Goal: Task Accomplishment & Management: Manage account settings

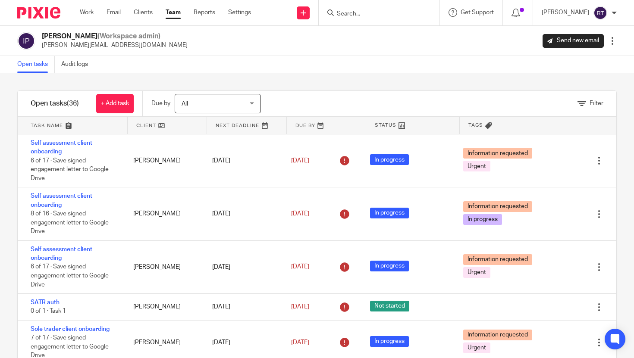
scroll to position [494, 0]
click at [85, 15] on link "Work" at bounding box center [87, 12] width 14 height 9
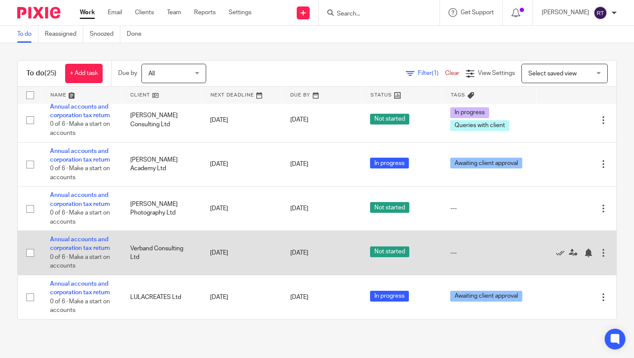
scroll to position [72, 0]
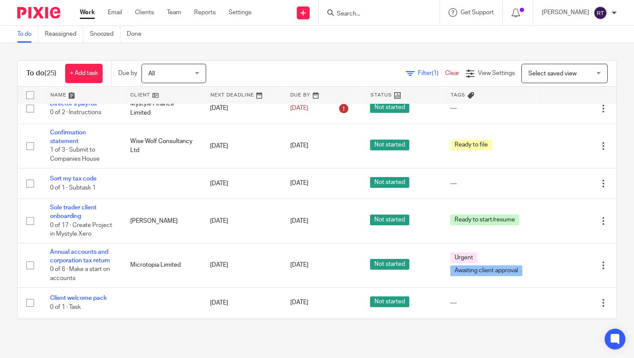
click at [408, 21] on div at bounding box center [379, 12] width 121 height 25
click at [405, 11] on input "Search" at bounding box center [375, 14] width 78 height 8
type input "h"
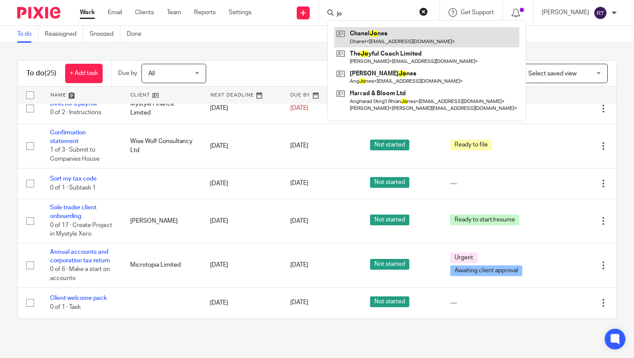
type input "jo"
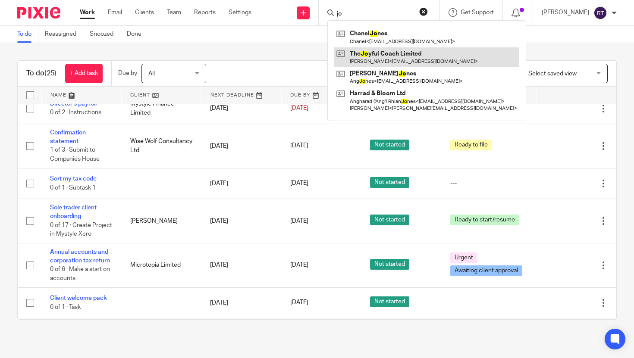
click at [413, 58] on link at bounding box center [426, 57] width 185 height 20
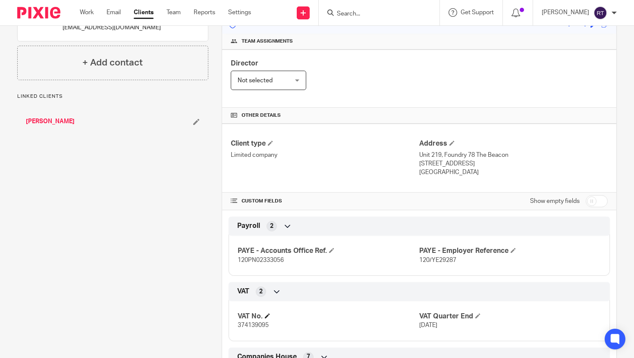
scroll to position [236, 0]
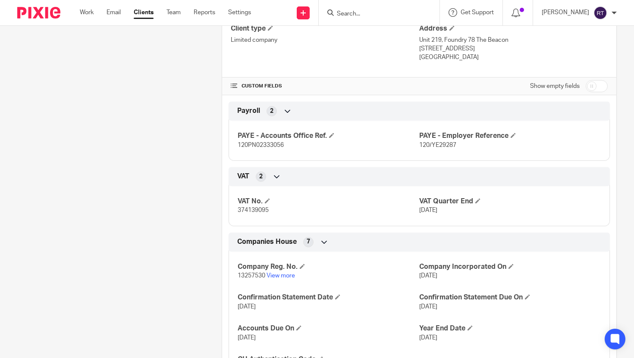
click at [257, 278] on span "13257530" at bounding box center [252, 276] width 28 height 6
copy span "13257530"
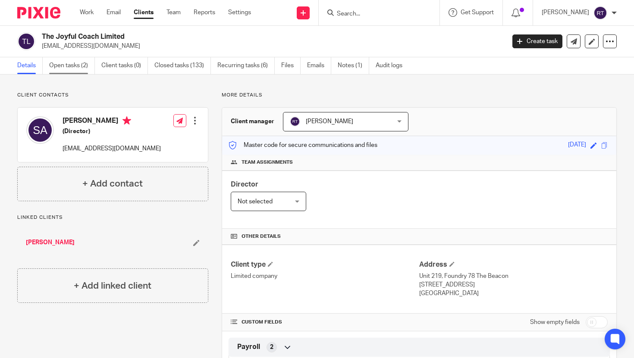
click at [64, 60] on link "Open tasks (2)" at bounding box center [72, 65] width 46 height 17
click at [66, 68] on link "Open tasks (2)" at bounding box center [72, 65] width 46 height 17
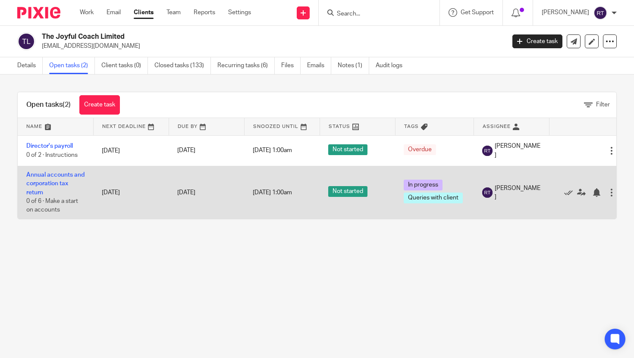
click at [63, 170] on td "Annual accounts and corporation tax return 0 of 6 · Make a start on accounts" at bounding box center [55, 192] width 75 height 53
click at [62, 176] on link "Annual accounts and corporation tax return" at bounding box center [55, 184] width 58 height 24
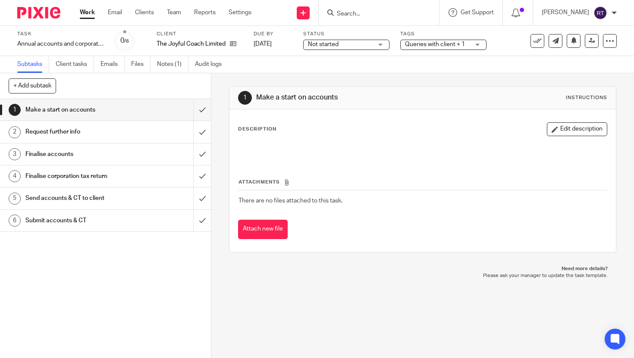
click at [425, 42] on span "Queries with client + 1" at bounding box center [435, 44] width 60 height 6
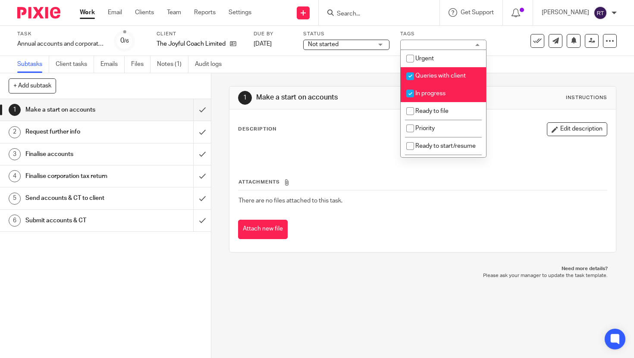
click at [425, 90] on li "In progress" at bounding box center [443, 94] width 85 height 18
checkbox input "false"
click at [425, 79] on span "Queries with client" at bounding box center [440, 76] width 50 height 6
checkbox input "false"
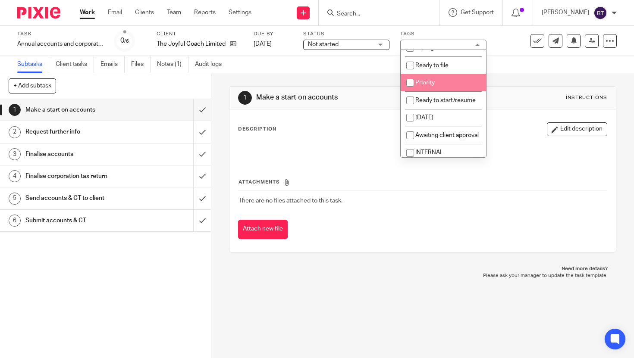
scroll to position [90, 0]
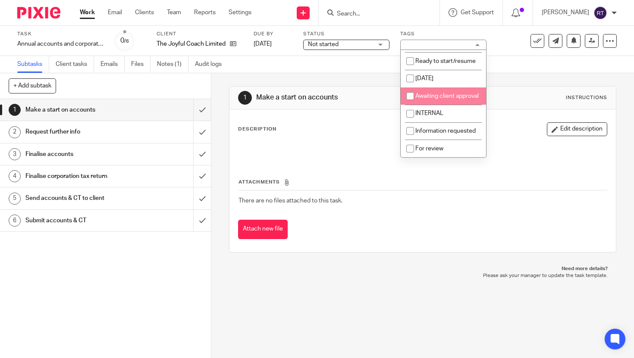
click at [431, 93] on span "Awaiting client approval" at bounding box center [446, 96] width 63 height 6
checkbox input "true"
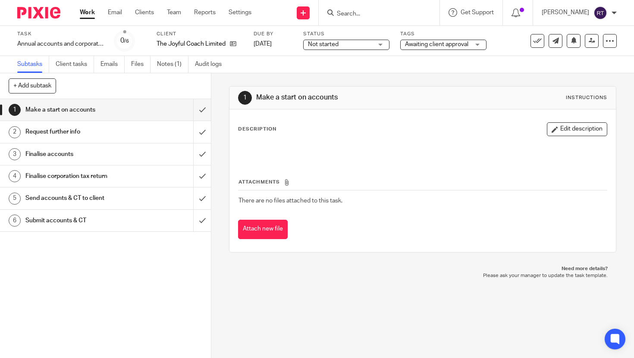
click at [89, 14] on link "Work" at bounding box center [87, 12] width 15 height 9
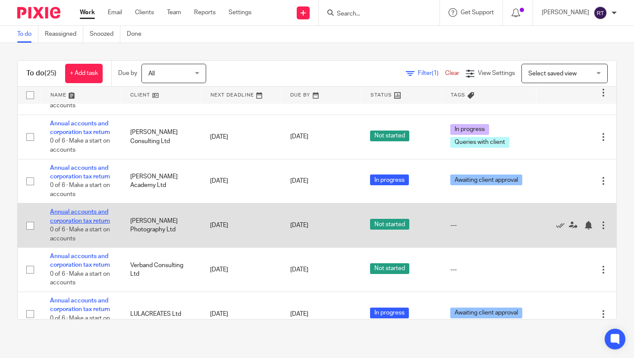
scroll to position [777, 0]
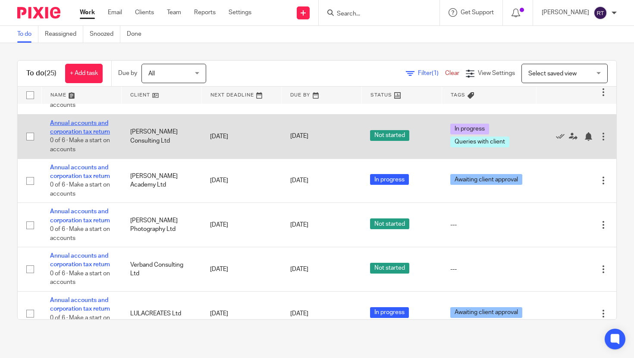
click at [81, 135] on link "Annual accounts and corporation tax return" at bounding box center [80, 127] width 60 height 15
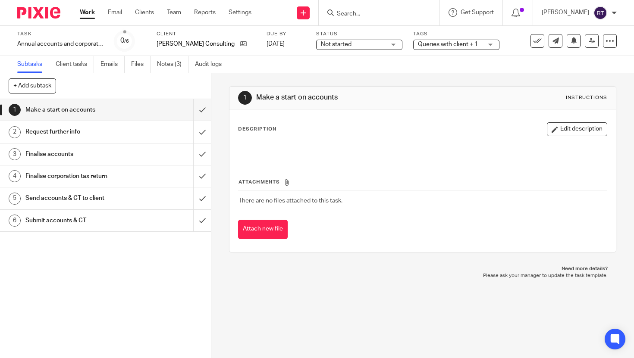
click at [342, 41] on span "Not started" at bounding box center [353, 44] width 65 height 9
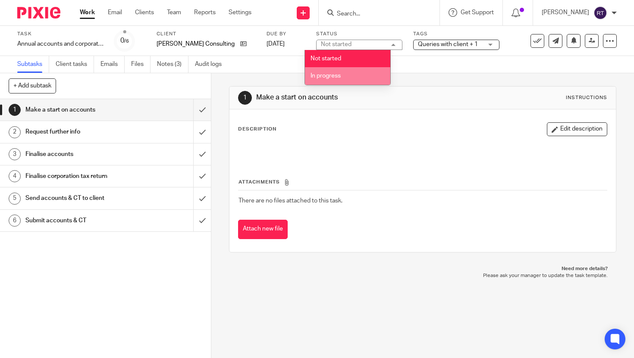
click at [346, 76] on li "In progress" at bounding box center [347, 76] width 85 height 18
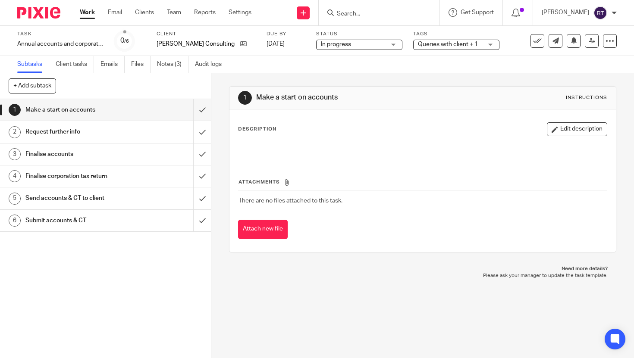
click at [427, 50] on div "Tags Queries with client + 1 Urgent Queries with client In progress Ready to fi…" at bounding box center [456, 41] width 86 height 21
click at [423, 43] on span "Queries with client + 1" at bounding box center [448, 44] width 60 height 6
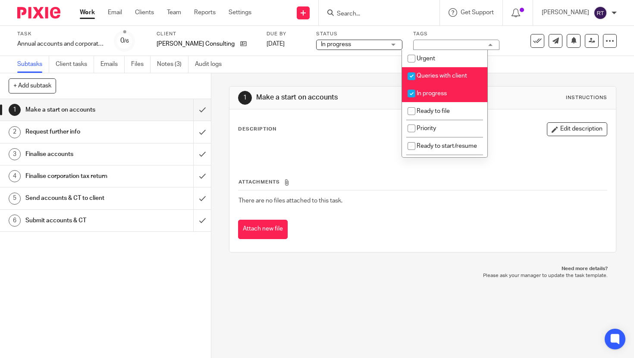
click at [423, 70] on li "Queries with client" at bounding box center [444, 76] width 85 height 18
click at [424, 81] on li "Queries with client" at bounding box center [444, 76] width 85 height 18
click at [424, 79] on span "Queries with client" at bounding box center [442, 76] width 50 height 6
checkbox input "false"
click at [424, 90] on li "In progress" at bounding box center [444, 94] width 85 height 18
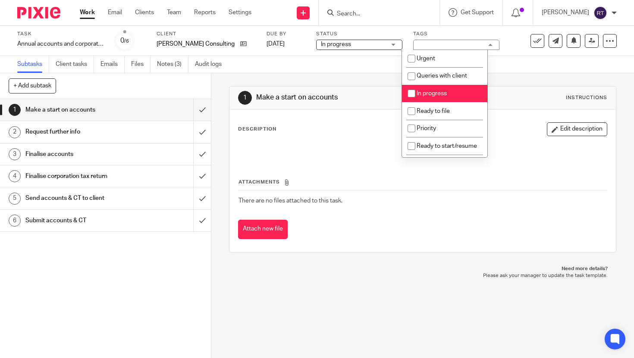
checkbox input "false"
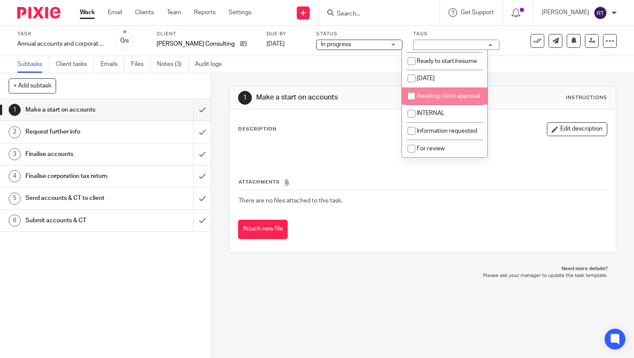
click at [428, 98] on span "Awaiting client approval" at bounding box center [448, 96] width 63 height 6
checkbox input "true"
click at [80, 16] on link "Work" at bounding box center [87, 12] width 15 height 9
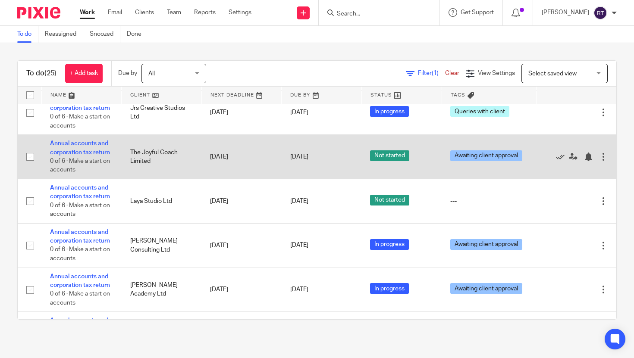
scroll to position [812, 0]
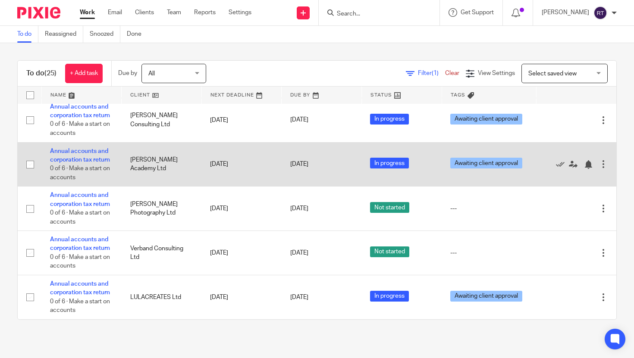
scroll to position [812, 0]
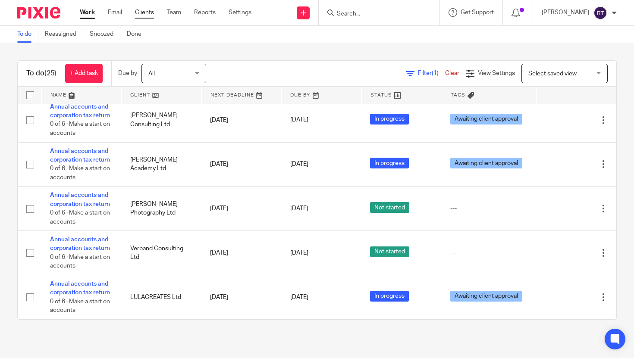
click at [149, 13] on link "Clients" at bounding box center [144, 12] width 19 height 9
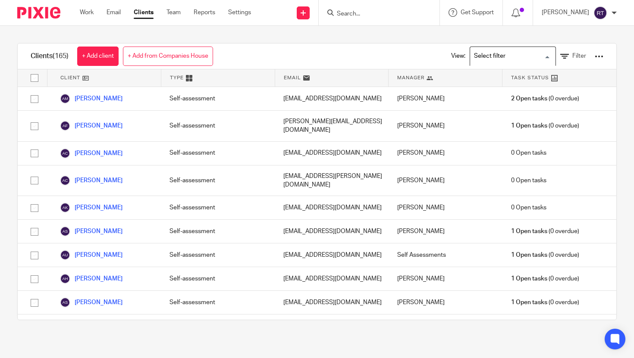
click at [485, 56] on input "Search for option" at bounding box center [511, 56] width 80 height 15
click at [578, 61] on div "View: Loading... Filter" at bounding box center [520, 56] width 165 height 25
click at [577, 59] on span "Filter" at bounding box center [579, 56] width 14 height 6
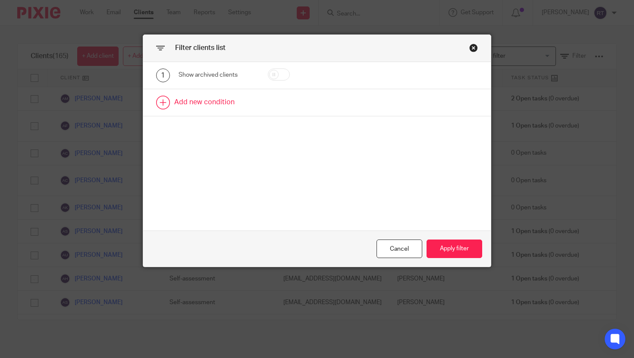
click at [234, 100] on link at bounding box center [317, 102] width 348 height 27
click at [215, 104] on div "Field" at bounding box center [212, 105] width 55 height 18
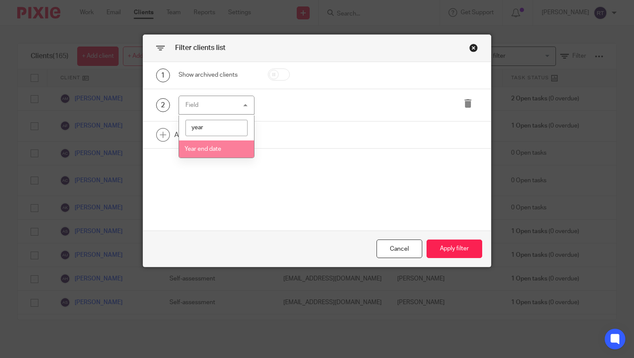
type input "year"
click at [216, 148] on span "Year end date" at bounding box center [203, 149] width 37 height 6
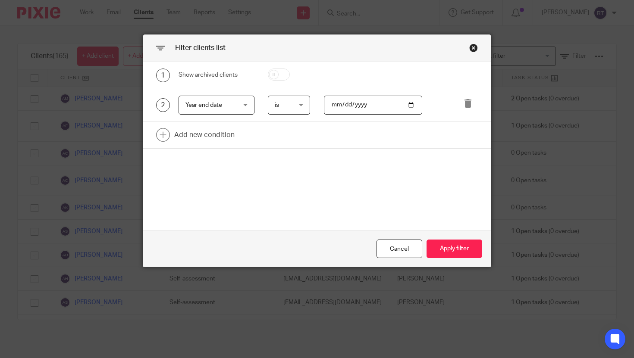
click at [342, 106] on input "date" at bounding box center [373, 105] width 98 height 19
click at [336, 106] on input "date" at bounding box center [373, 105] width 98 height 19
type input "2025-08-31"
click at [455, 262] on div "Cancel Apply filter" at bounding box center [317, 249] width 348 height 36
click at [454, 251] on button "Apply filter" at bounding box center [455, 249] width 56 height 19
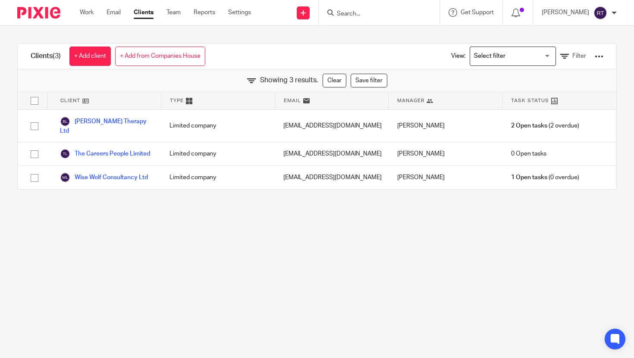
click at [89, 17] on div "Work Email Clients Team Reports Settings Work Email Clients Team Reports Settin…" at bounding box center [167, 12] width 193 height 25
click at [85, 8] on link "Work" at bounding box center [87, 12] width 14 height 9
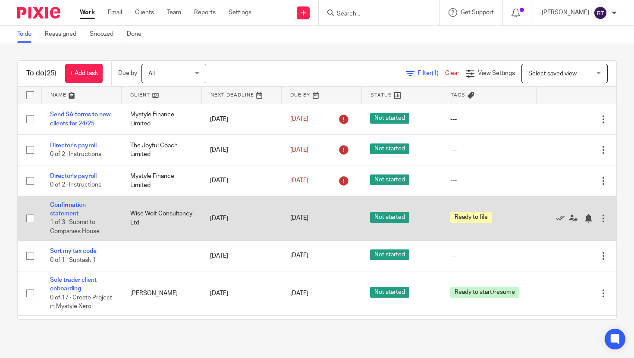
scroll to position [812, 0]
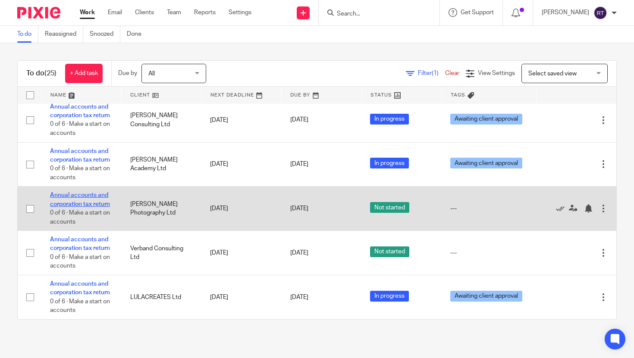
click at [85, 203] on link "Annual accounts and corporation tax return" at bounding box center [80, 199] width 60 height 15
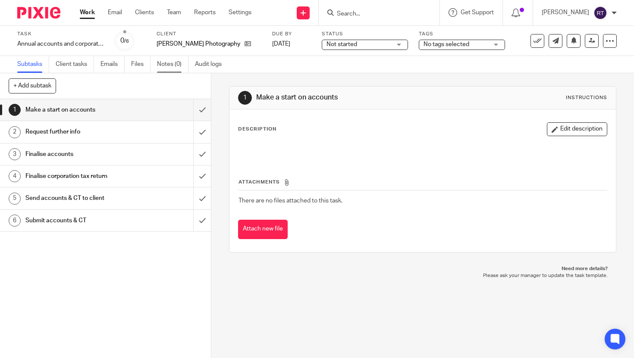
click at [176, 64] on link "Notes (0)" at bounding box center [172, 64] width 31 height 17
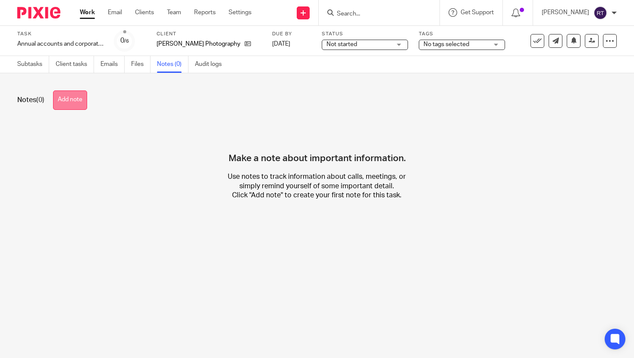
click at [84, 104] on button "Add note" at bounding box center [70, 100] width 34 height 19
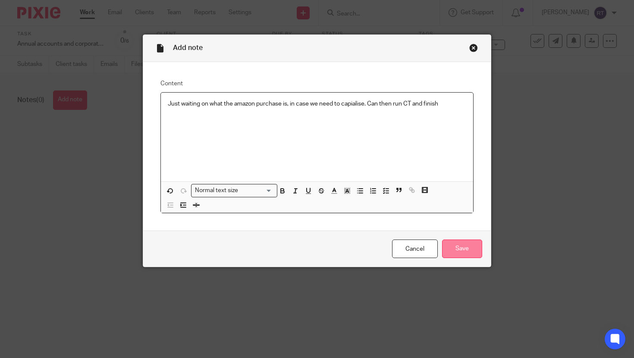
click at [455, 254] on input "Save" at bounding box center [462, 249] width 40 height 19
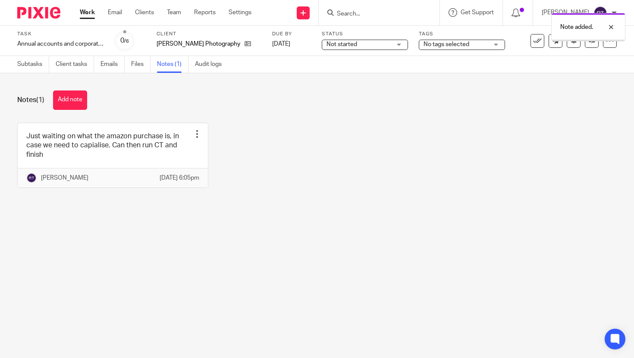
click at [328, 54] on div "Task Annual accounts and corporation tax return Save Annual accounts and corpor…" at bounding box center [317, 41] width 634 height 30
click at [325, 50] on div "Status Not started Not started Not started In progress 1" at bounding box center [365, 41] width 86 height 21
click at [327, 47] on span "Not started" at bounding box center [342, 44] width 31 height 6
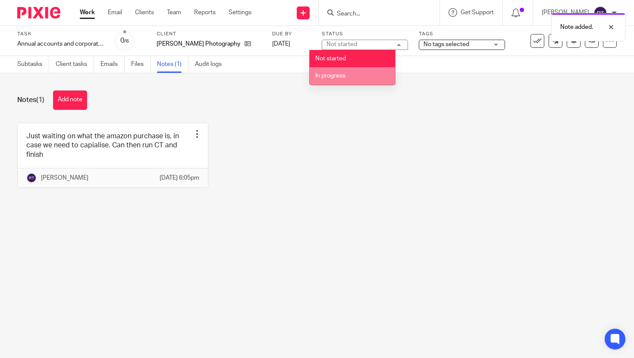
click at [337, 73] on span "In progress" at bounding box center [330, 76] width 30 height 6
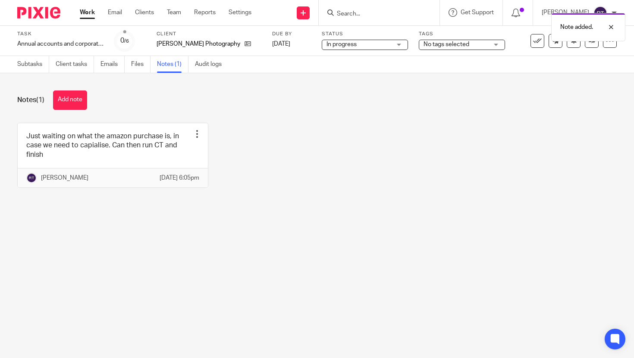
click at [443, 50] on div "Tags No tags selected Urgent Queries with client In progress Ready to file Prio…" at bounding box center [462, 41] width 86 height 21
click at [440, 47] on span "No tags selected" at bounding box center [447, 44] width 46 height 6
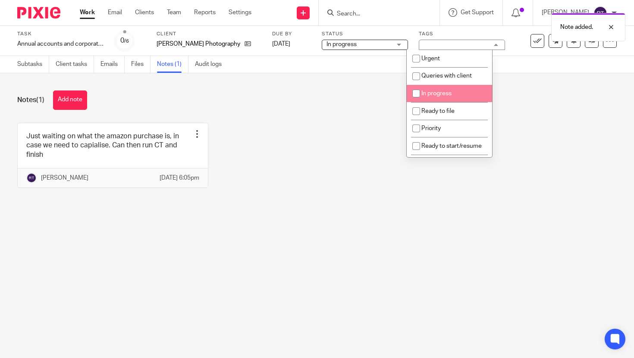
click at [427, 94] on span "In progress" at bounding box center [436, 94] width 30 height 6
checkbox input "false"
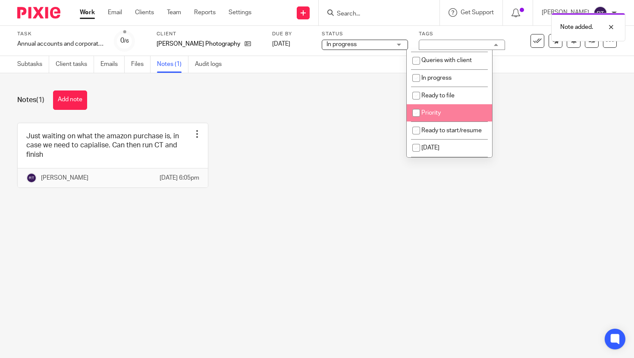
scroll to position [8, 0]
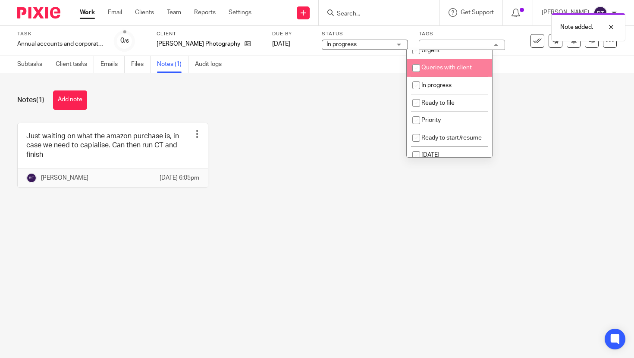
click at [440, 71] on span "Queries with client" at bounding box center [446, 68] width 50 height 6
checkbox input "true"
